Goal: Check status: Verify the current state of an ongoing process or item

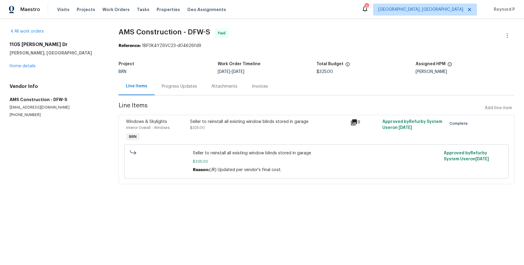
click at [181, 87] on div "Progress Updates" at bounding box center [179, 87] width 35 height 6
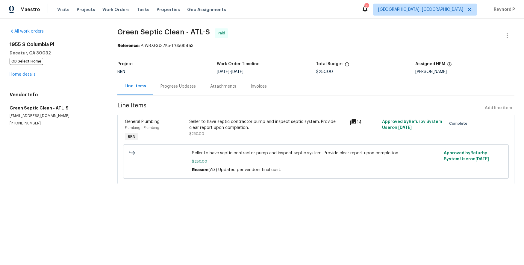
click at [174, 86] on div "Progress Updates" at bounding box center [178, 87] width 35 height 6
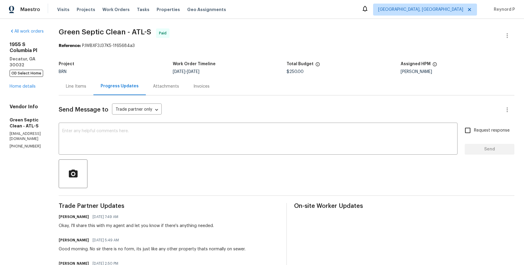
click at [86, 88] on div "Line Items" at bounding box center [76, 87] width 20 height 6
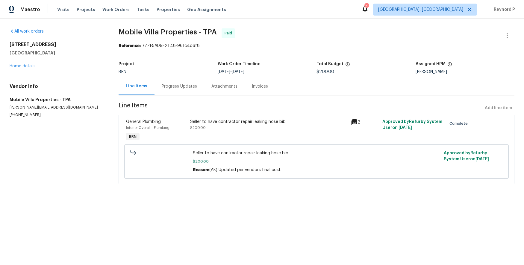
click at [173, 88] on div "Progress Updates" at bounding box center [179, 87] width 35 height 6
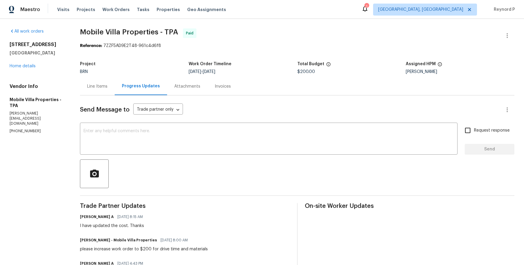
click at [97, 82] on div "Line Items" at bounding box center [97, 87] width 35 height 18
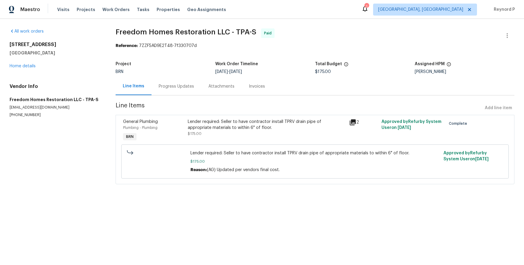
click at [177, 90] on div "Progress Updates" at bounding box center [177, 87] width 50 height 18
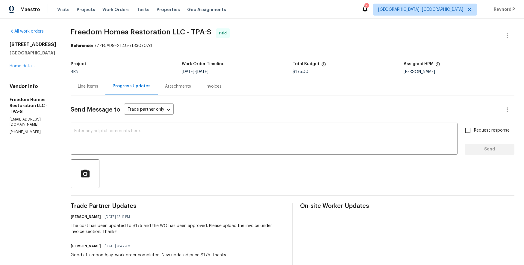
scroll to position [57, 0]
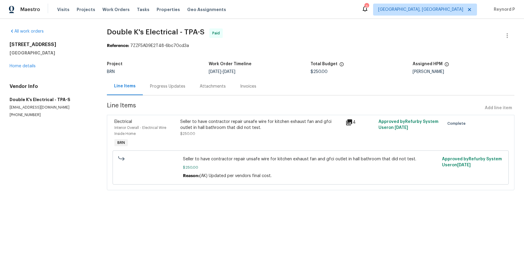
click at [165, 82] on div "Progress Updates" at bounding box center [168, 87] width 50 height 18
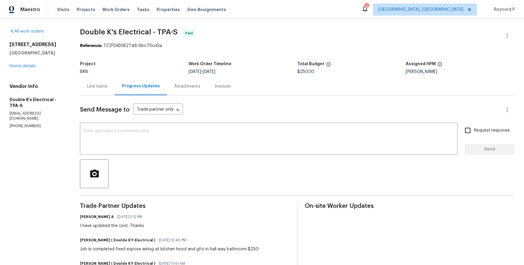
click at [100, 82] on div "Line Items" at bounding box center [97, 87] width 35 height 18
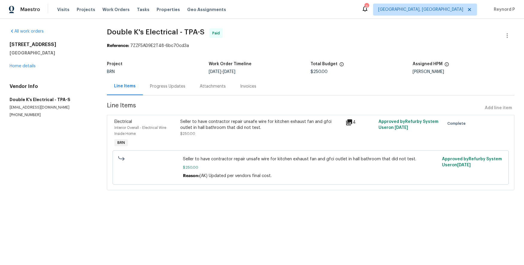
click at [200, 126] on div "Seller to have contractor repair unsafe wire for kitchen exhaust fan and gfci o…" at bounding box center [261, 125] width 162 height 12
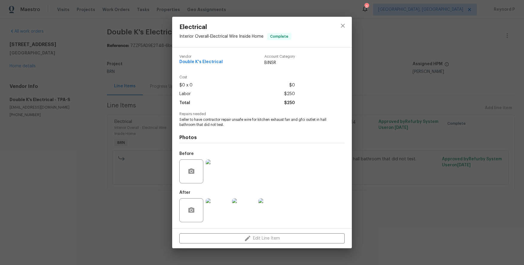
click at [158, 105] on div "Electrical Interior Overall - Electrical Wire Inside Home Complete Vendor Doubl…" at bounding box center [262, 132] width 524 height 265
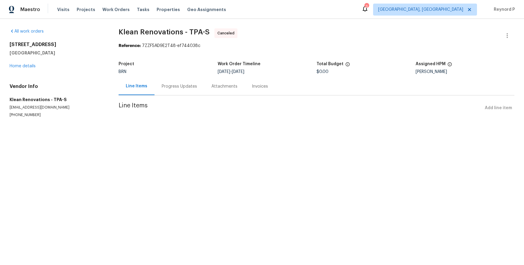
click at [183, 85] on div "Progress Updates" at bounding box center [179, 87] width 35 height 6
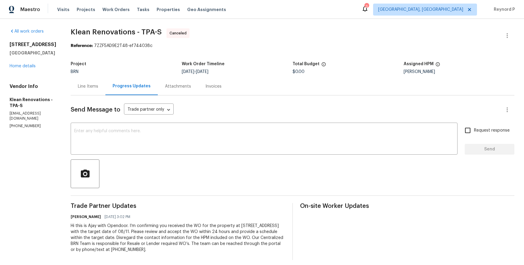
scroll to position [5, 0]
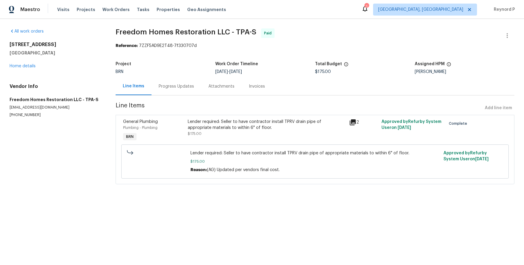
click at [185, 87] on div "Progress Updates" at bounding box center [176, 87] width 35 height 6
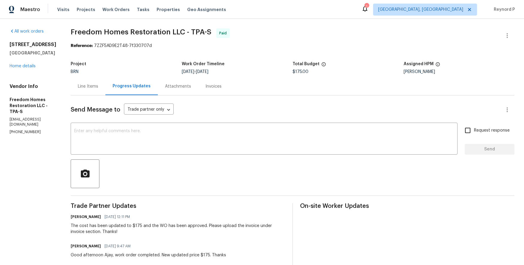
click at [90, 85] on div "Line Items" at bounding box center [88, 87] width 20 height 6
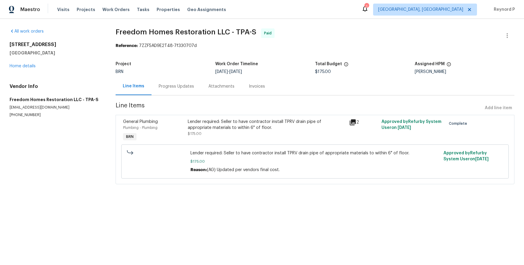
click at [171, 85] on div "Progress Updates" at bounding box center [176, 87] width 35 height 6
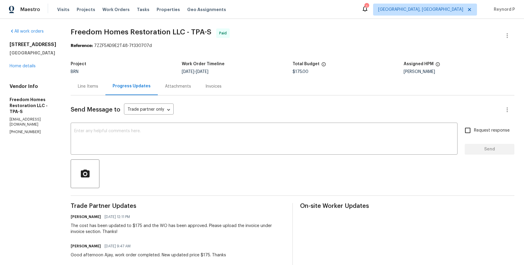
click at [89, 88] on div "Line Items" at bounding box center [88, 87] width 20 height 6
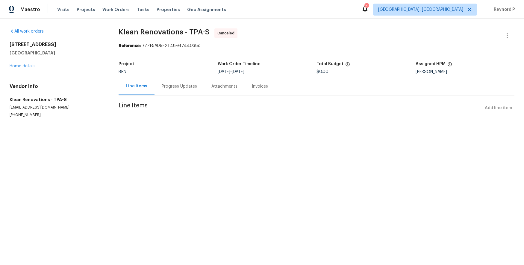
click at [180, 82] on div "Progress Updates" at bounding box center [180, 87] width 50 height 18
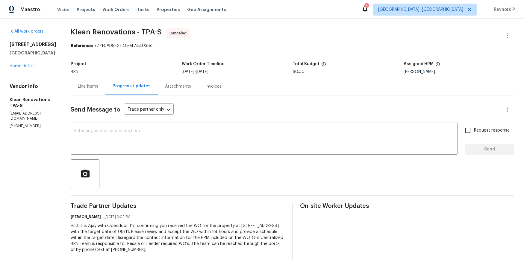
scroll to position [5, 0]
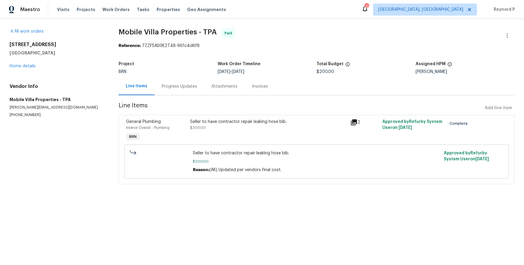
click at [179, 90] on div "Progress Updates" at bounding box center [180, 87] width 50 height 18
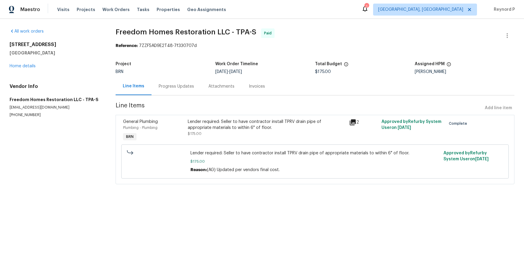
click at [165, 84] on div "Progress Updates" at bounding box center [176, 87] width 35 height 6
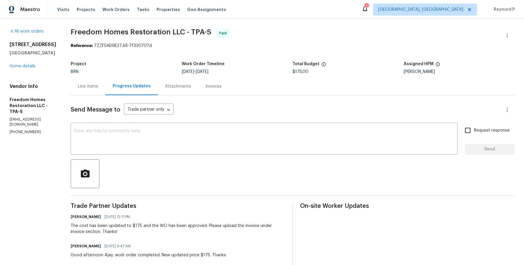
click at [87, 91] on div "Line Items" at bounding box center [88, 87] width 35 height 18
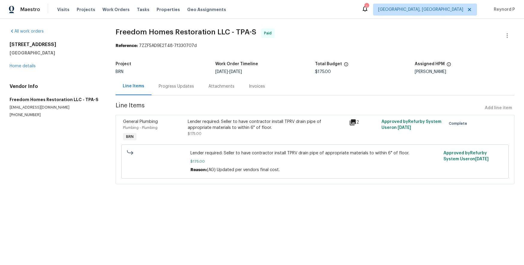
click at [174, 82] on div "Progress Updates" at bounding box center [177, 87] width 50 height 18
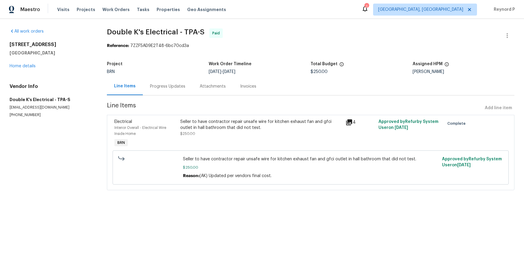
click at [229, 129] on div "Seller to have contractor repair unsafe wire for kitchen exhaust fan and gfci o…" at bounding box center [261, 125] width 162 height 12
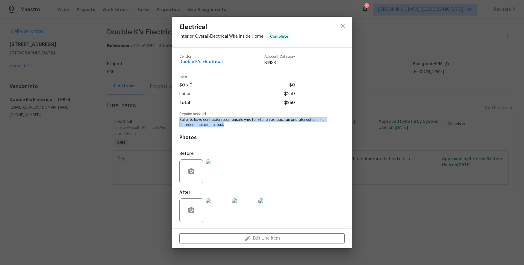
drag, startPoint x: 180, startPoint y: 120, endPoint x: 227, endPoint y: 127, distance: 48.1
click at [227, 127] on span "Seller to have contractor repair unsafe wire for kitchen exhaust fan and gfci o…" at bounding box center [253, 122] width 149 height 10
copy span "Seller to have contractor repair unsafe wire for kitchen exhaust fan and gfci o…"
click at [359, 85] on div "Electrical Interior Overall - Electrical Wire Inside Home Complete Vendor Doubl…" at bounding box center [262, 132] width 524 height 265
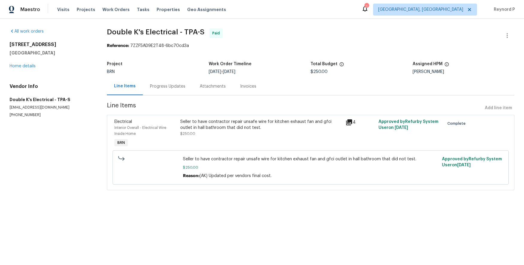
click at [169, 84] on div "Progress Updates" at bounding box center [168, 87] width 50 height 18
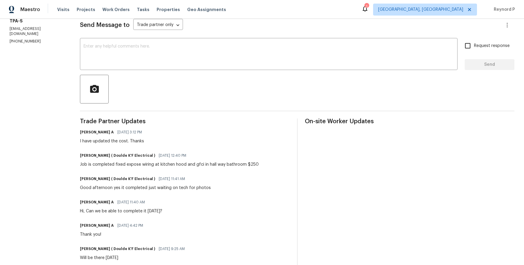
scroll to position [162, 0]
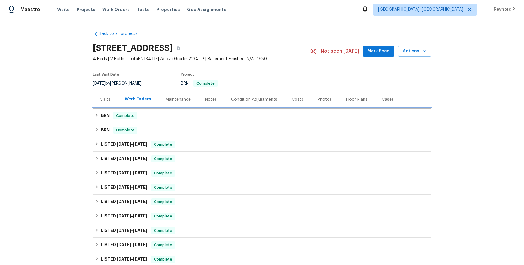
click at [135, 121] on div "BRN Complete" at bounding box center [262, 116] width 339 height 14
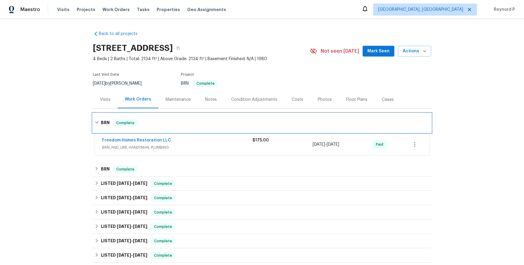
click at [149, 125] on div "BRN Complete" at bounding box center [262, 123] width 335 height 7
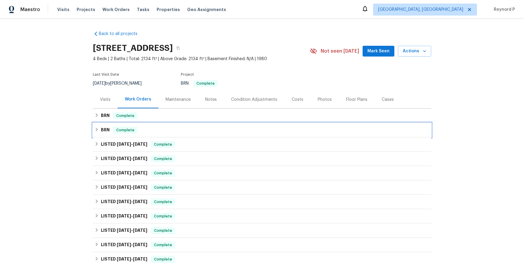
click at [150, 134] on div "BRN Complete" at bounding box center [262, 130] width 339 height 14
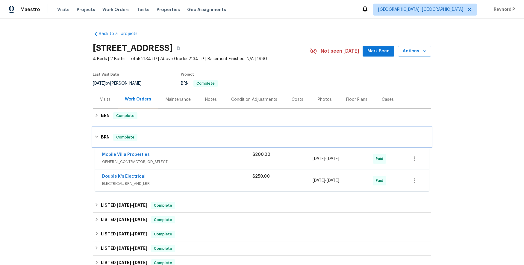
click at [150, 135] on div "BRN Complete" at bounding box center [262, 137] width 335 height 7
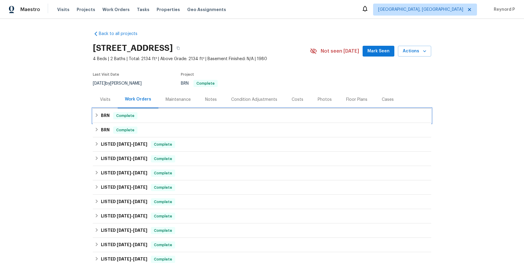
click at [156, 120] on div "BRN Complete" at bounding box center [262, 116] width 339 height 14
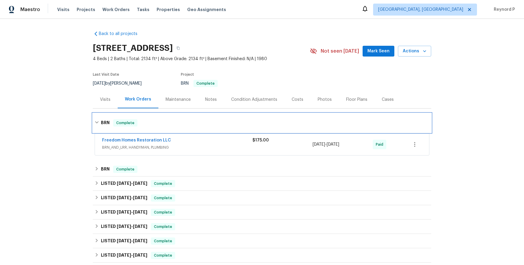
click at [156, 120] on div "BRN Complete" at bounding box center [262, 123] width 335 height 7
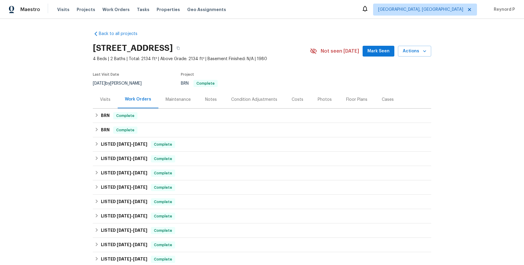
click at [65, 106] on div "Back to all projects 3184 Wessex Way, Clearwater, FL 33761 4 Beds | 2 Baths | T…" at bounding box center [262, 142] width 524 height 247
click at [167, 114] on div "BRN Complete" at bounding box center [262, 115] width 335 height 7
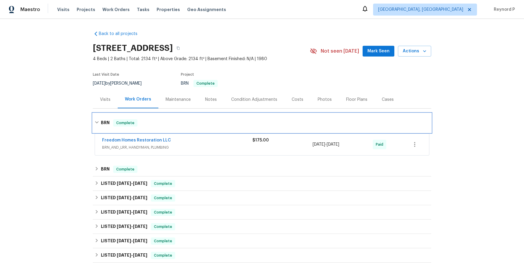
click at [167, 114] on div "BRN Complete" at bounding box center [262, 123] width 339 height 19
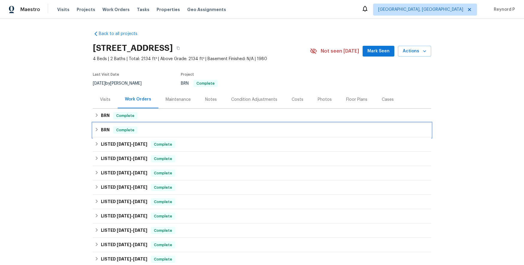
click at [166, 132] on div "BRN Complete" at bounding box center [262, 130] width 335 height 7
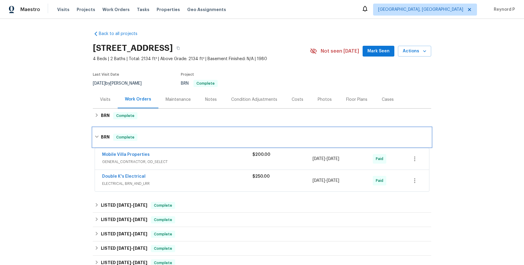
click at [166, 132] on div "BRN Complete" at bounding box center [262, 137] width 339 height 19
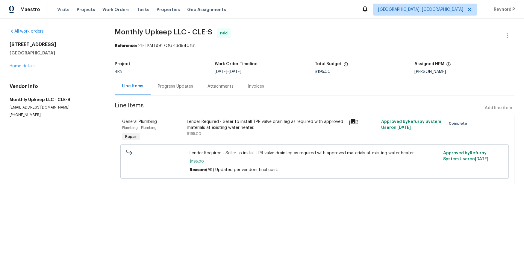
click at [227, 130] on div "Lender Required - Seller to install TPR valve drain leg as required with approv…" at bounding box center [266, 125] width 158 height 12
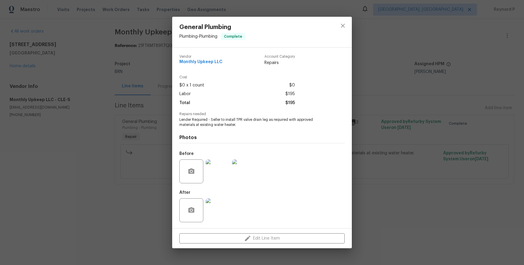
click at [135, 206] on div "General Plumbing Plumbing - Plumbing Complete Vendor Monthly Upkeep LLC Account…" at bounding box center [262, 132] width 524 height 265
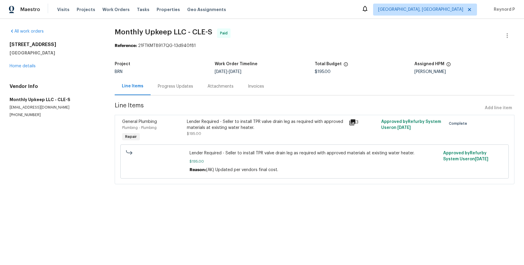
click at [176, 85] on div "Progress Updates" at bounding box center [175, 87] width 35 height 6
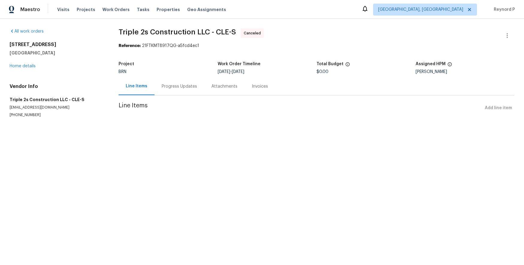
click at [181, 90] on div "Progress Updates" at bounding box center [180, 87] width 50 height 18
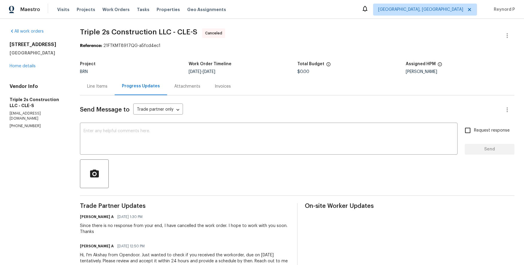
scroll to position [28, 0]
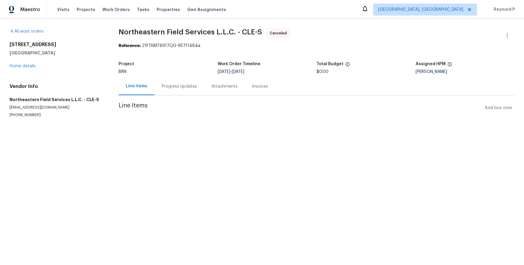
click at [173, 87] on div "Progress Updates" at bounding box center [179, 87] width 35 height 6
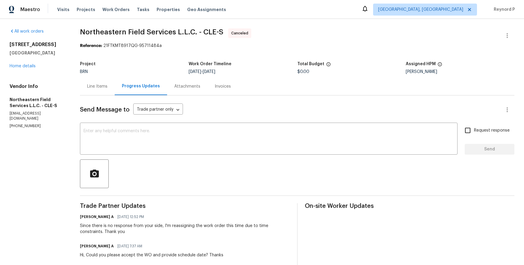
scroll to position [51, 0]
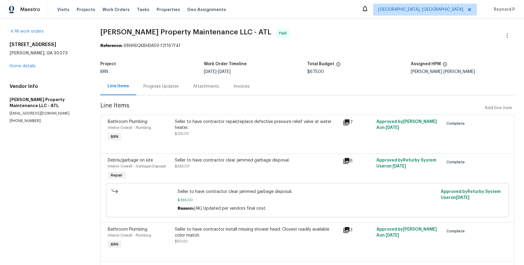
scroll to position [66, 0]
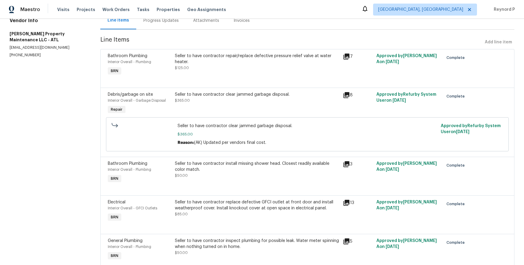
click at [228, 66] on div "Seller to have contractor repair/replace defective pressure relief valve at wat…" at bounding box center [257, 62] width 164 height 18
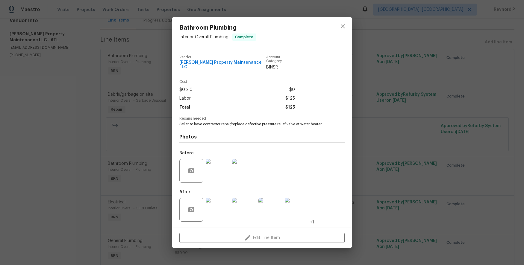
click at [138, 124] on div "Bathroom Plumbing Interior Overall - Plumbing Complete Vendor Glen Property Mai…" at bounding box center [262, 132] width 524 height 265
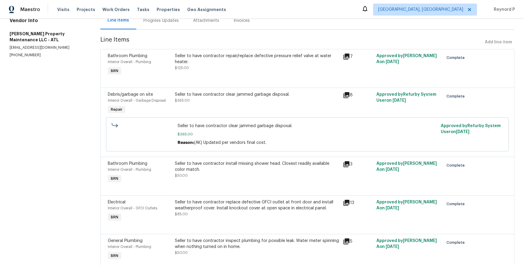
click at [243, 101] on div "Seller to have contractor clear jammed garbage disposal. $365.00" at bounding box center [257, 98] width 164 height 12
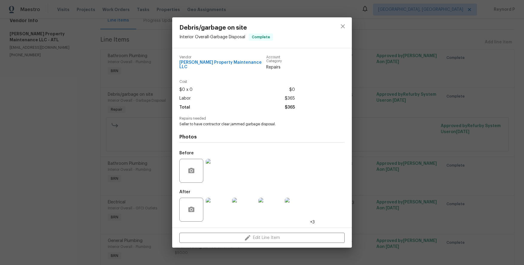
click at [128, 123] on div "Debris/garbage on site Interior Overall - Garbage Disposal Complete Vendor Glen…" at bounding box center [262, 132] width 524 height 265
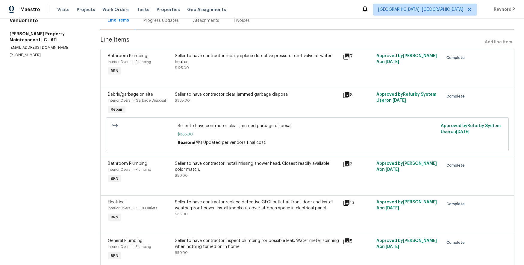
scroll to position [92, 0]
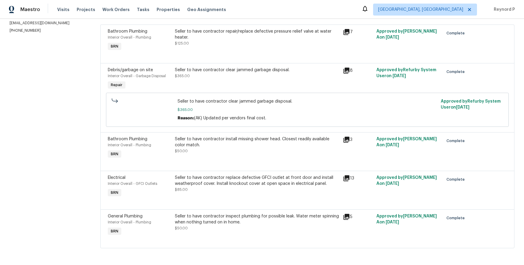
click at [214, 145] on div "Seller to have contractor install missing shower head. Closest readily availabl…" at bounding box center [257, 142] width 164 height 12
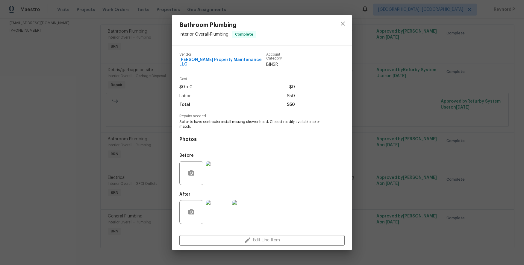
click at [124, 154] on div "Bathroom Plumbing Interior Overall - Plumbing Complete Vendor Glen Property Mai…" at bounding box center [262, 132] width 524 height 265
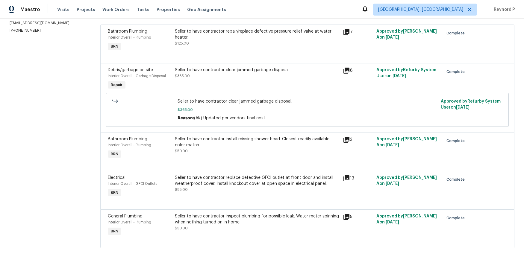
click at [241, 187] on div "Seller to have contractor replace defective GFCI outlet at front door and insta…" at bounding box center [257, 184] width 164 height 18
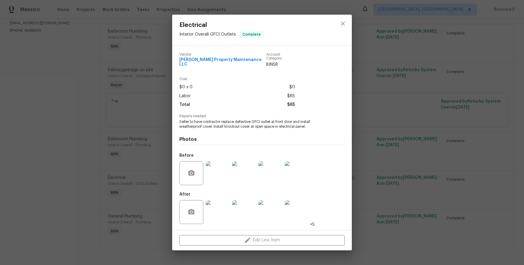
click at [125, 174] on div "Electrical Interior Overall - GFCI Outlets Complete Vendor Glen Property Mainte…" at bounding box center [262, 132] width 524 height 265
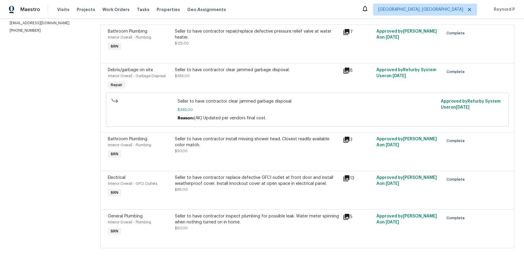
click at [227, 212] on div "Seller to have contractor inspect plumbing for possible leak. Water meter spinn…" at bounding box center [257, 226] width 168 height 28
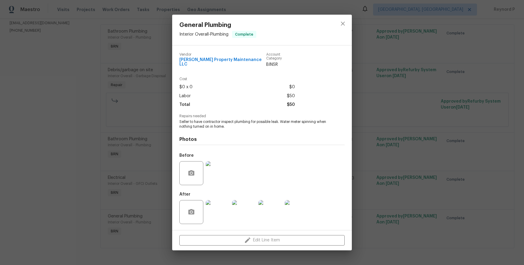
click at [140, 182] on div "General Plumbing Interior Overall - Plumbing Complete Vendor Glen Property Main…" at bounding box center [262, 132] width 524 height 265
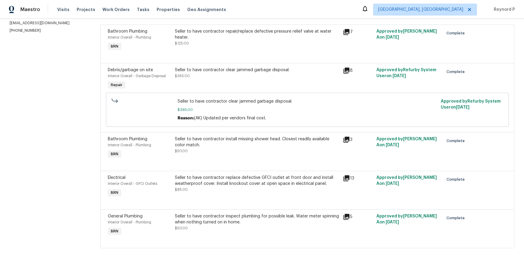
click at [220, 192] on div "Seller to have contractor replace defective GFCI outlet at front door and insta…" at bounding box center [257, 184] width 164 height 18
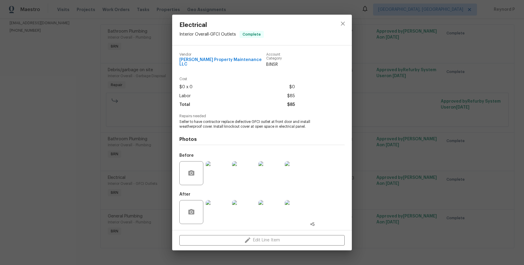
click at [112, 168] on div "Electrical Interior Overall - GFCI Outlets Complete Vendor Glen Property Mainte…" at bounding box center [262, 132] width 524 height 265
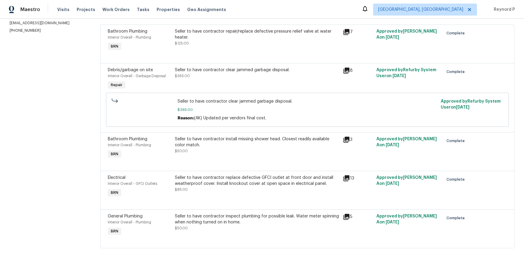
scroll to position [0, 0]
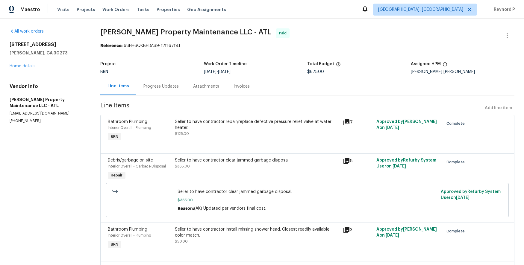
click at [143, 80] on div "Progress Updates" at bounding box center [161, 87] width 50 height 18
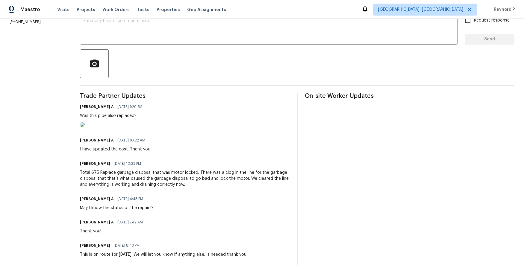
scroll to position [109, 0]
